Goal: Task Accomplishment & Management: Complete application form

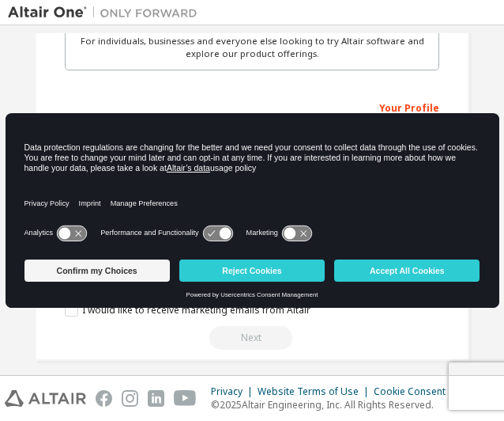
scroll to position [550, 0]
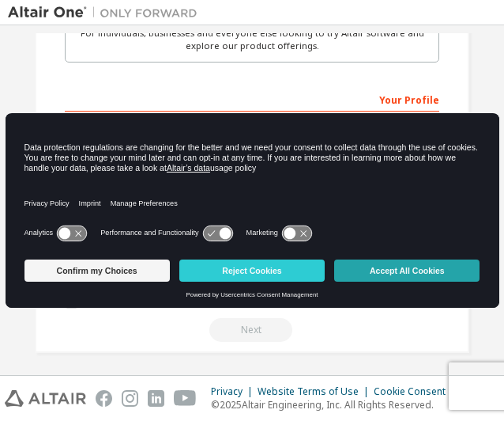
click at [389, 264] on button "Accept All Cookies" at bounding box center [406, 270] width 145 height 22
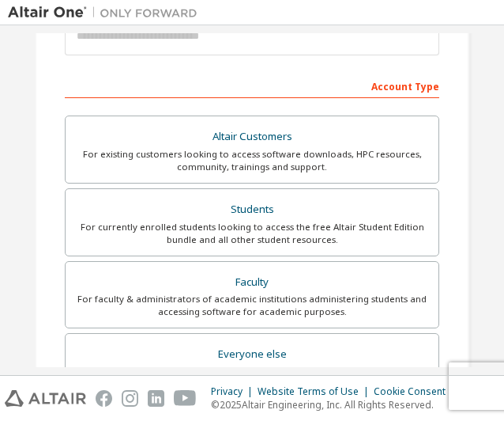
scroll to position [209, 0]
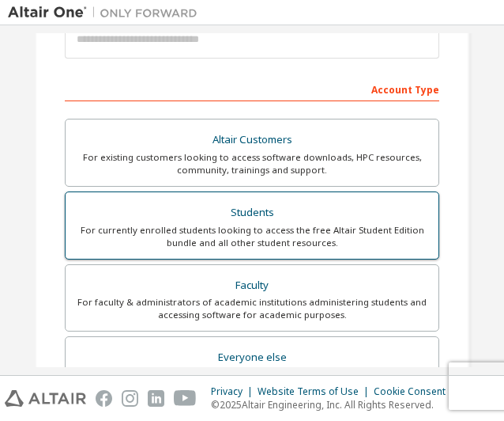
click at [260, 228] on div "For currently enrolled students looking to access the free Altair Student Editi…" at bounding box center [252, 236] width 354 height 25
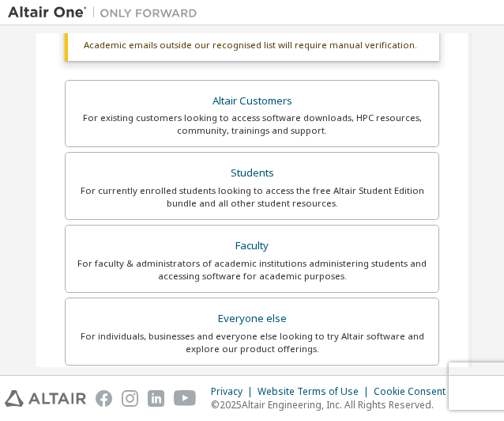
scroll to position [289, 0]
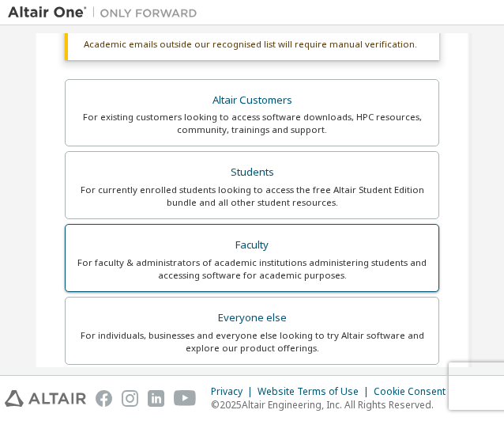
click at [251, 273] on div "For faculty & administrators of academic institutions administering students an…" at bounding box center [252, 268] width 354 height 25
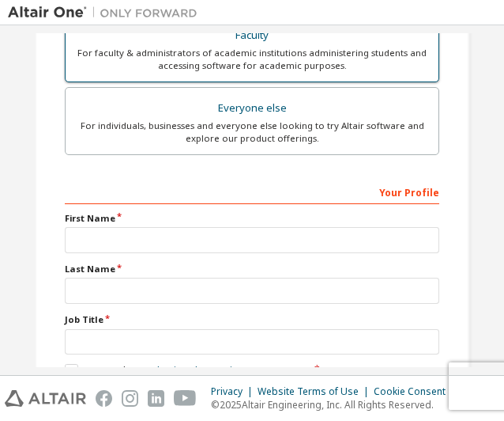
scroll to position [518, 0]
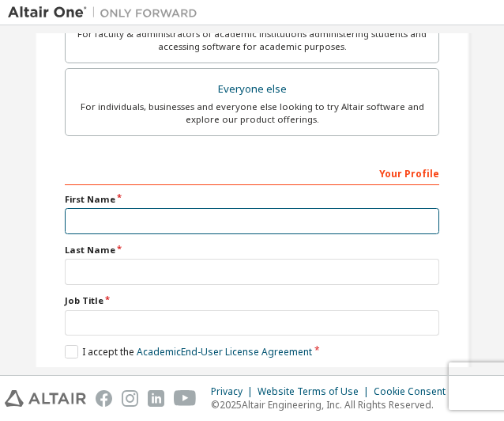
click at [163, 219] on input "text" at bounding box center [252, 221] width 375 height 26
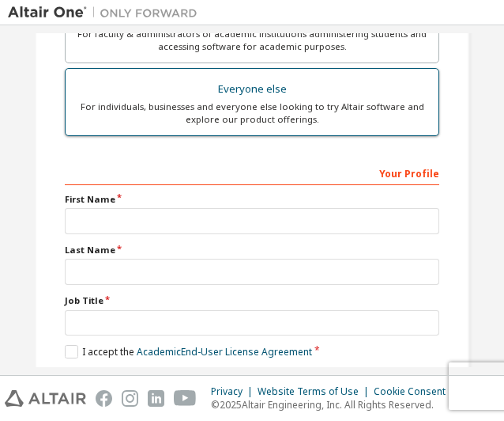
click at [142, 127] on label "Everyone else For individuals, businesses and everyone else looking to try Alta…" at bounding box center [252, 102] width 375 height 68
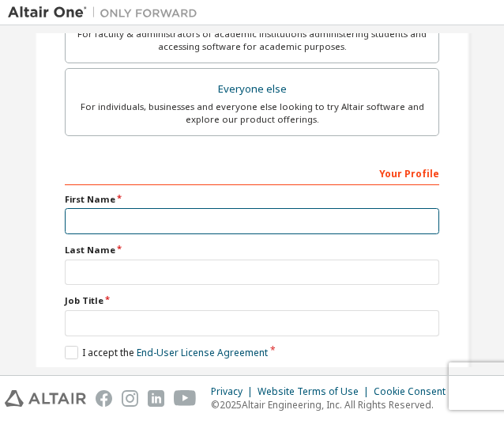
click at [150, 221] on input "text" at bounding box center [252, 221] width 375 height 26
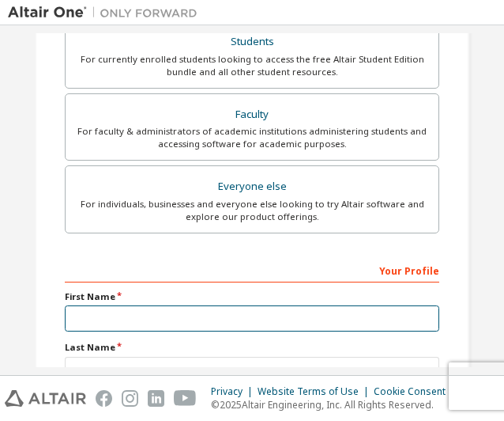
scroll to position [382, 0]
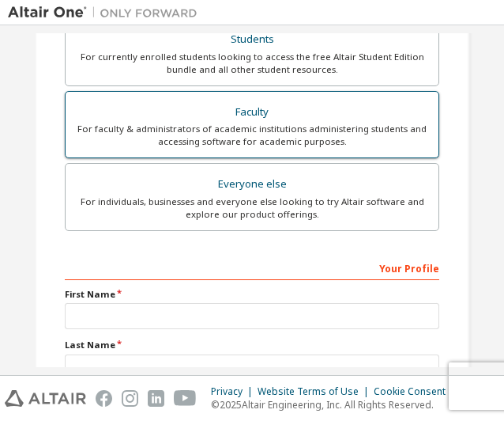
click at [223, 115] on div "Faculty" at bounding box center [252, 112] width 354 height 22
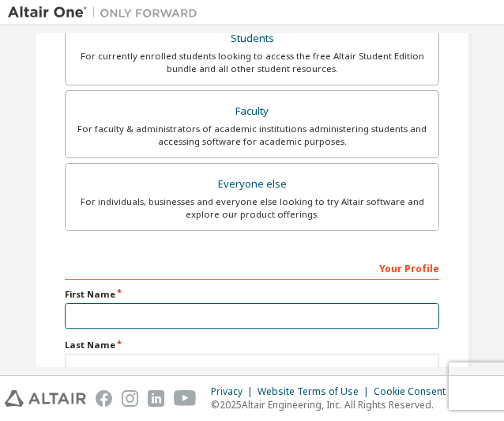
click at [129, 308] on input "text" at bounding box center [252, 316] width 375 height 26
type input "*"
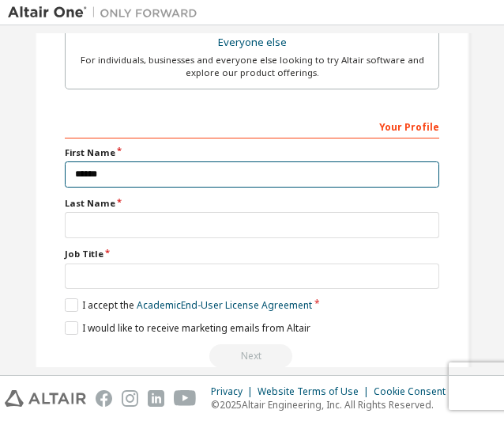
scroll to position [565, 0]
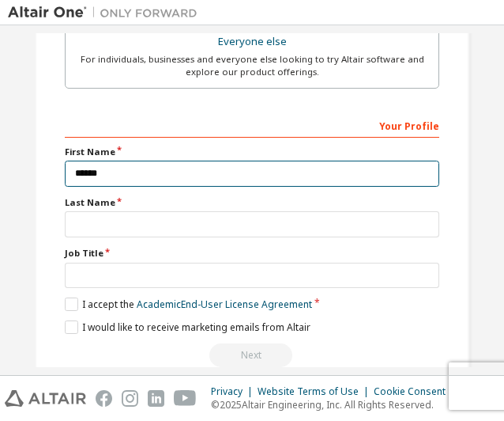
type input "******"
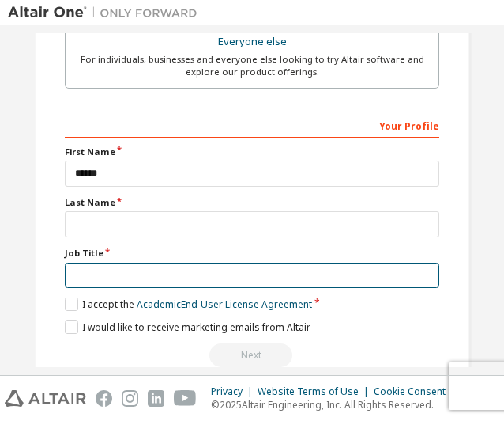
click at [105, 270] on input "text" at bounding box center [252, 275] width 375 height 26
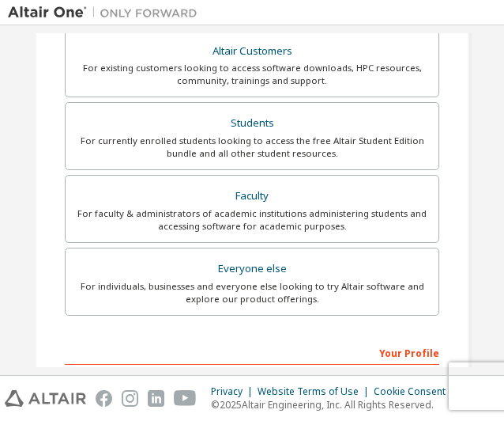
scroll to position [334, 0]
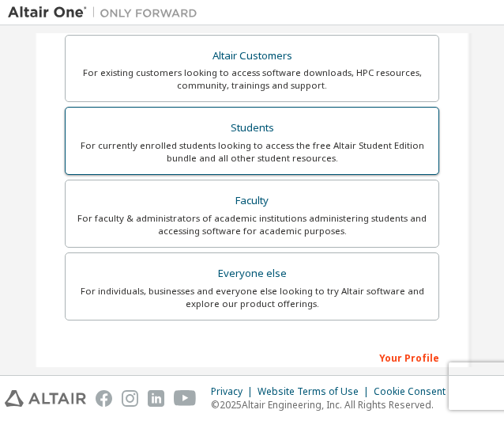
click at [111, 164] on label "Students For currently enrolled students looking to access the free Altair Stud…" at bounding box center [252, 141] width 375 height 68
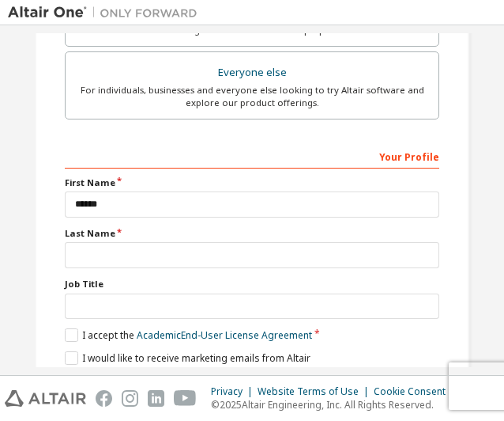
scroll to position [535, 0]
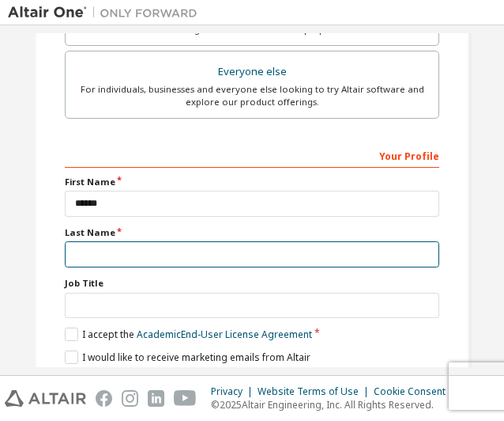
click at [70, 247] on input "text" at bounding box center [252, 254] width 375 height 26
type input "*"
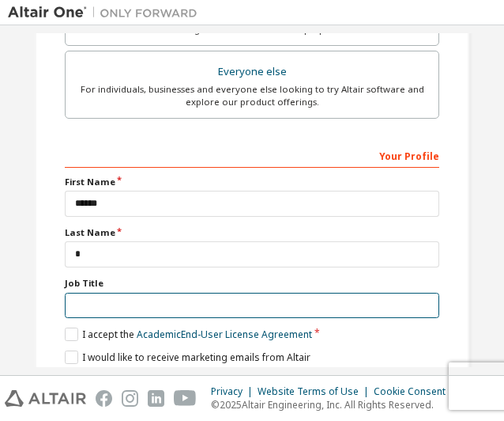
click at [81, 300] on input "text" at bounding box center [252, 306] width 375 height 26
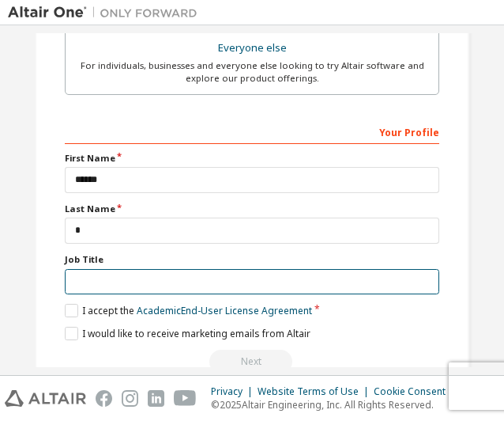
scroll to position [591, 0]
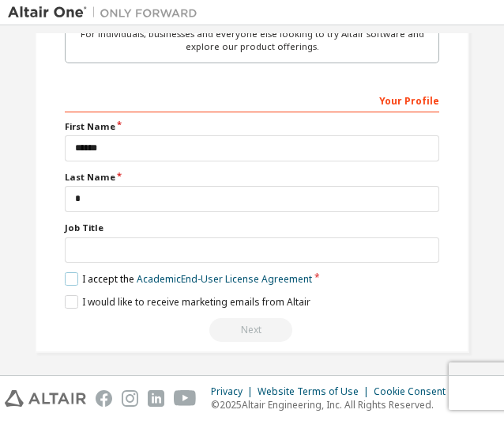
click at [67, 277] on label "I accept the Academic End-User License Agreement" at bounding box center [188, 278] width 247 height 13
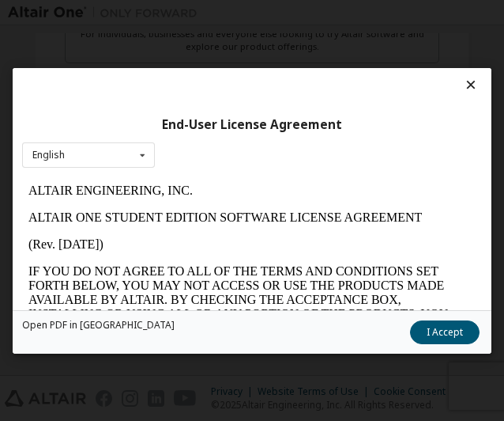
scroll to position [0, 0]
click at [440, 330] on button "I Accept" at bounding box center [445, 331] width 70 height 24
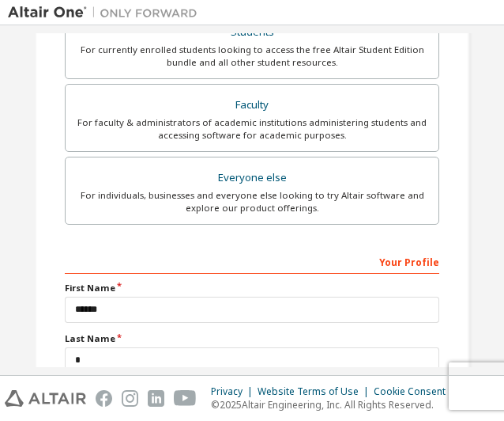
scroll to position [591, 0]
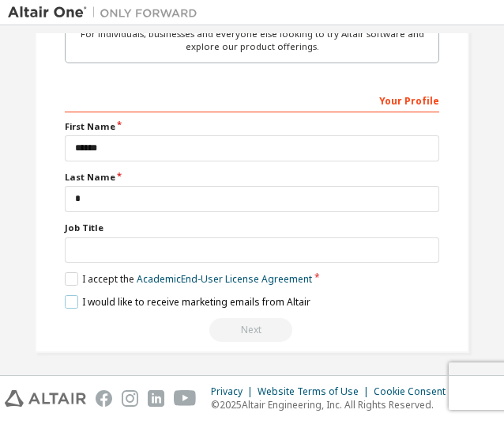
click at [66, 300] on label "I would like to receive marketing emails from Altair" at bounding box center [188, 301] width 246 height 13
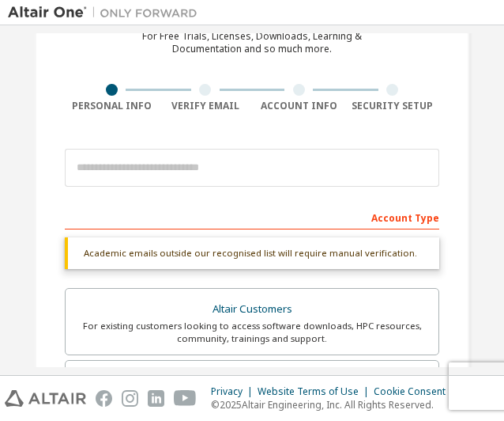
scroll to position [80, 0]
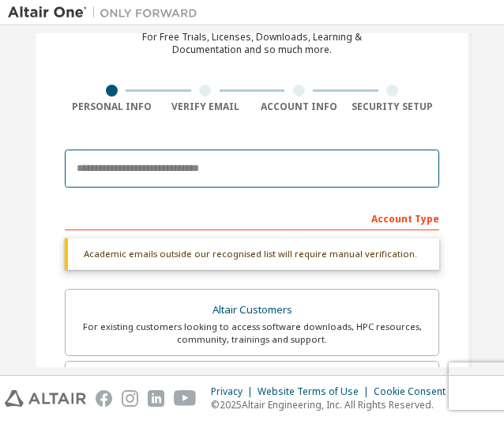
click at [103, 159] on input "email" at bounding box center [252, 168] width 375 height 38
type input "**********"
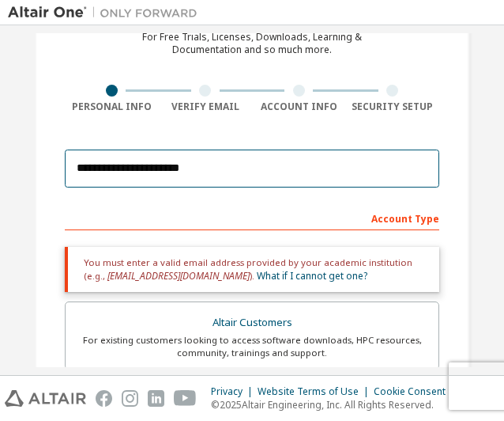
scroll to position [152, 0]
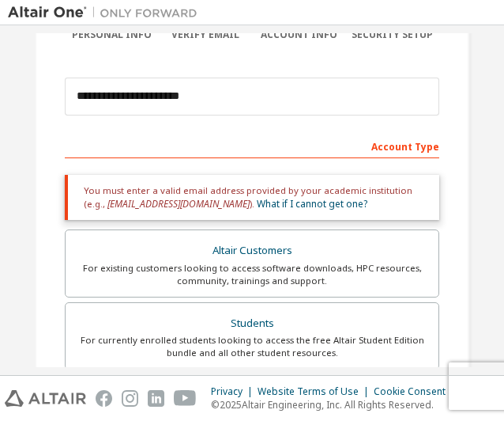
click at [248, 142] on div "Account Type" at bounding box center [252, 145] width 375 height 25
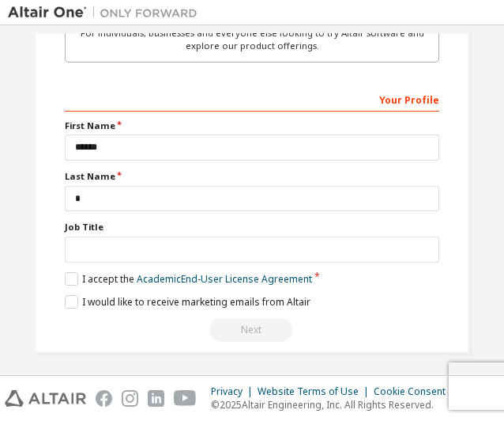
scroll to position [604, 0]
click at [70, 298] on label "I would like to receive marketing emails from Altair" at bounding box center [188, 301] width 246 height 13
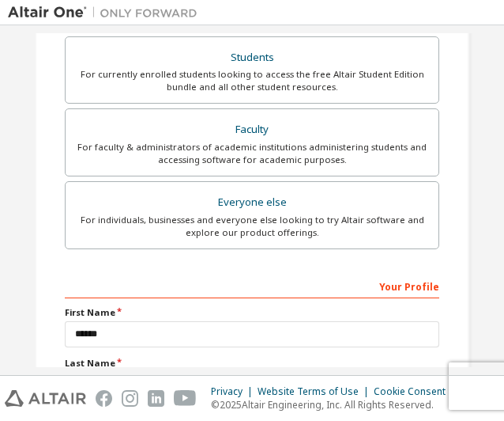
scroll to position [414, 0]
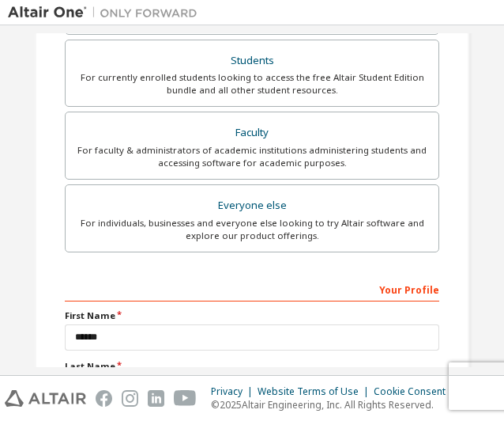
click at [360, 287] on div "Your Profile" at bounding box center [252, 288] width 375 height 25
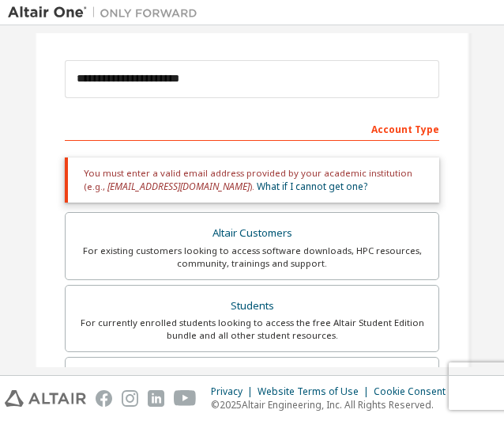
scroll to position [85, 0]
